Goal: Information Seeking & Learning: Learn about a topic

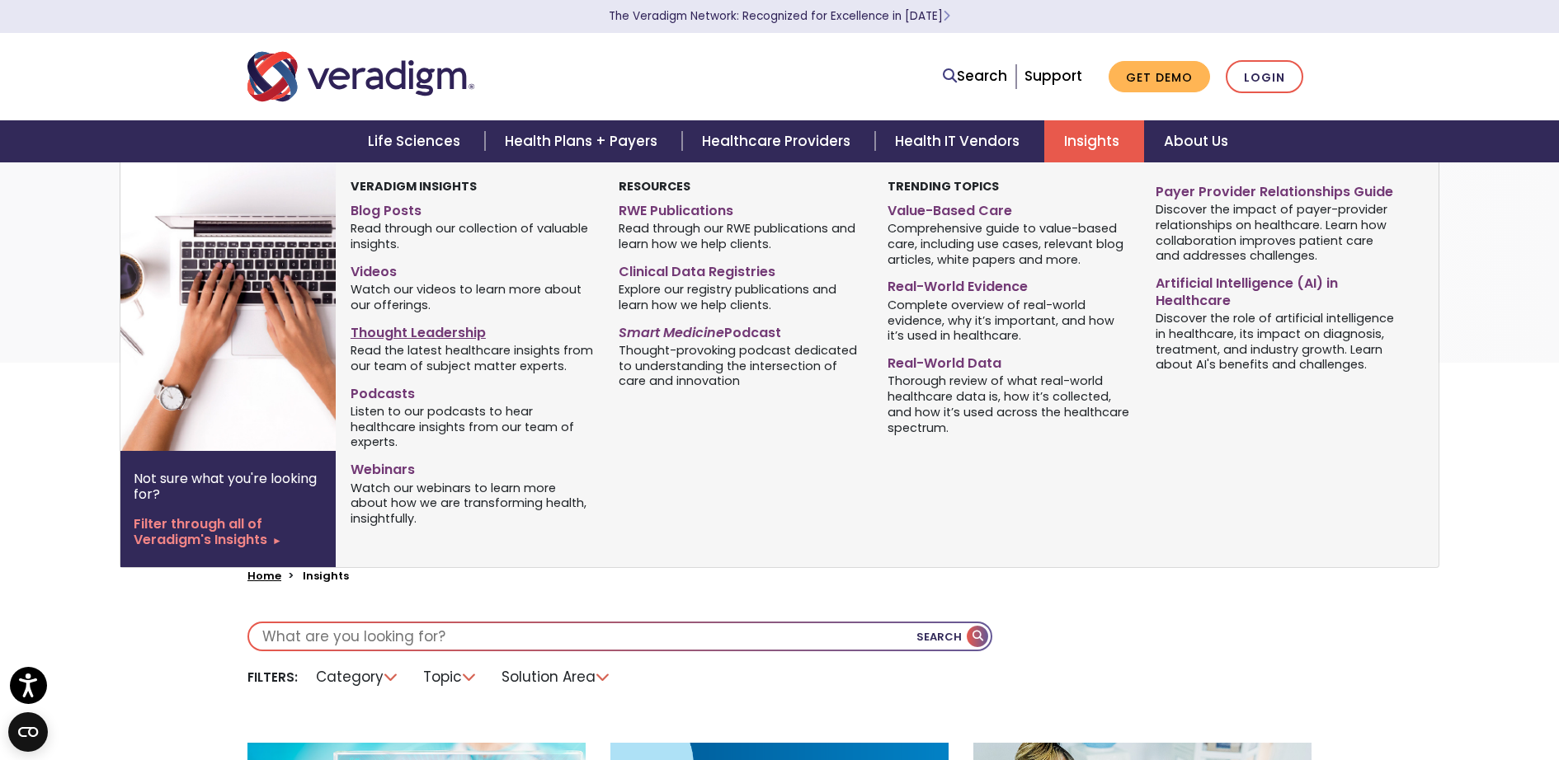
click at [440, 328] on link "Thought Leadership" at bounding box center [472, 330] width 243 height 24
